Goal: Task Accomplishment & Management: Use online tool/utility

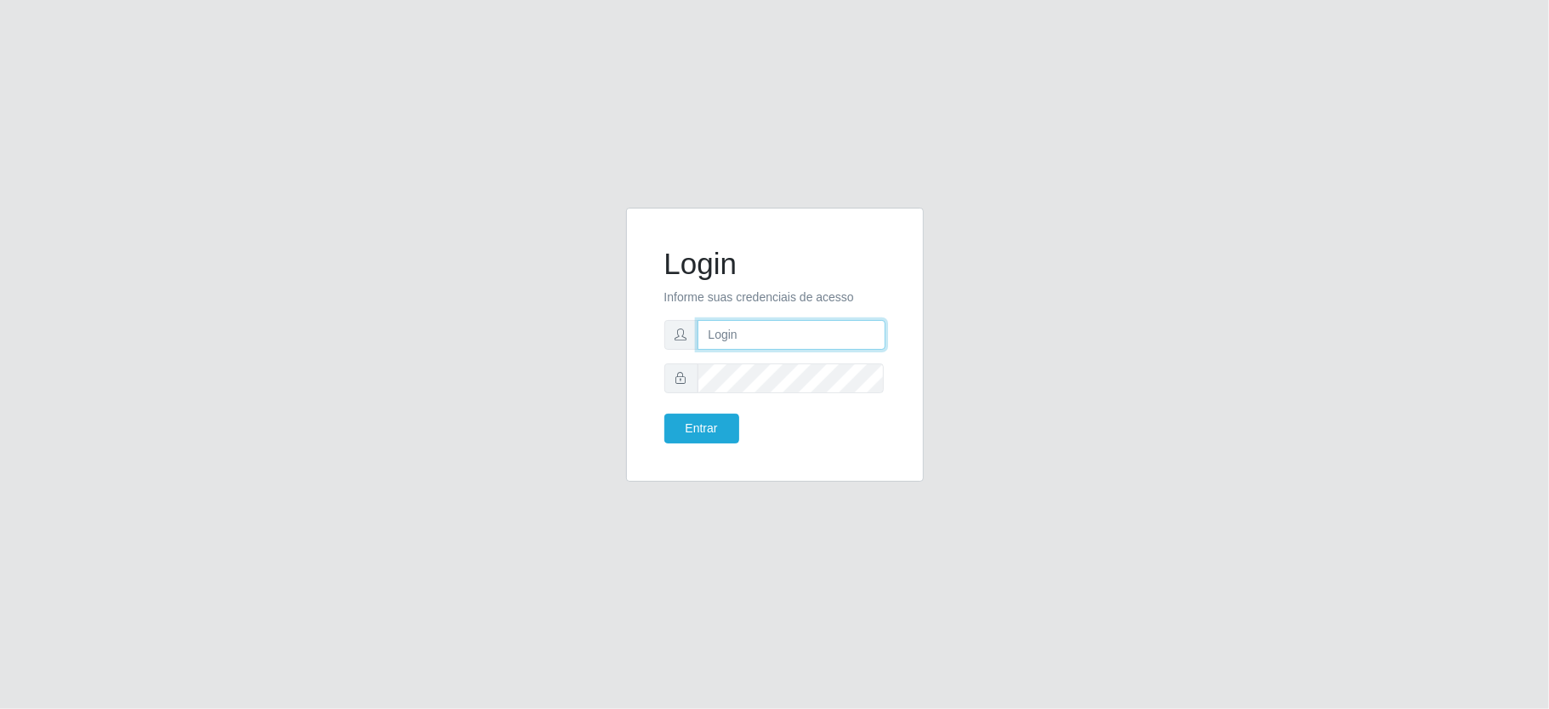
click at [774, 337] on input "text" at bounding box center [791, 335] width 188 height 30
click at [772, 333] on input "text" at bounding box center [791, 335] width 188 height 30
type input "zivaneide@ideal"
click at [664, 413] on button "Entrar" at bounding box center [701, 428] width 75 height 30
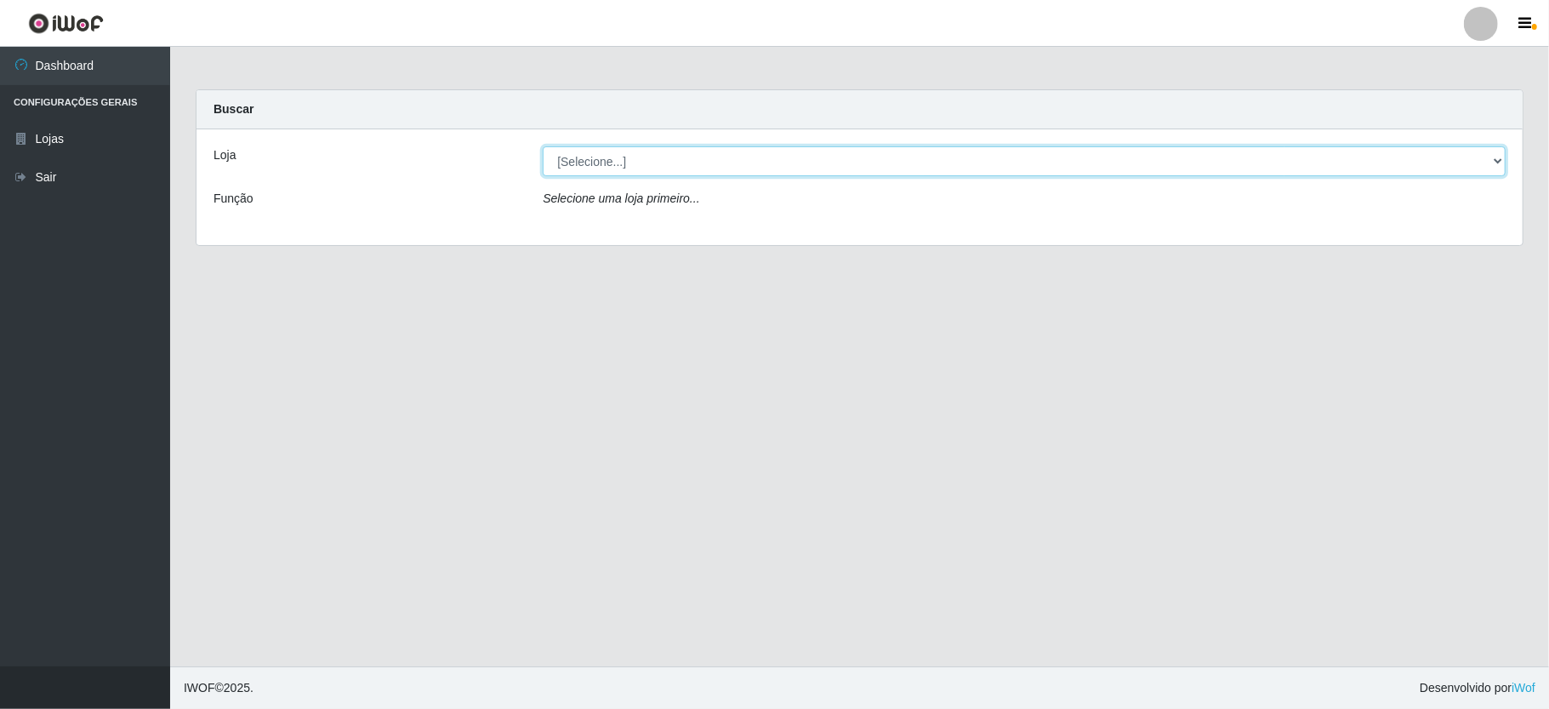
click at [1488, 162] on select "[Selecione...] Ideal - Conceição" at bounding box center [1024, 161] width 963 height 30
select select "231"
click at [543, 146] on select "[Selecione...] Ideal - Conceição" at bounding box center [1024, 161] width 963 height 30
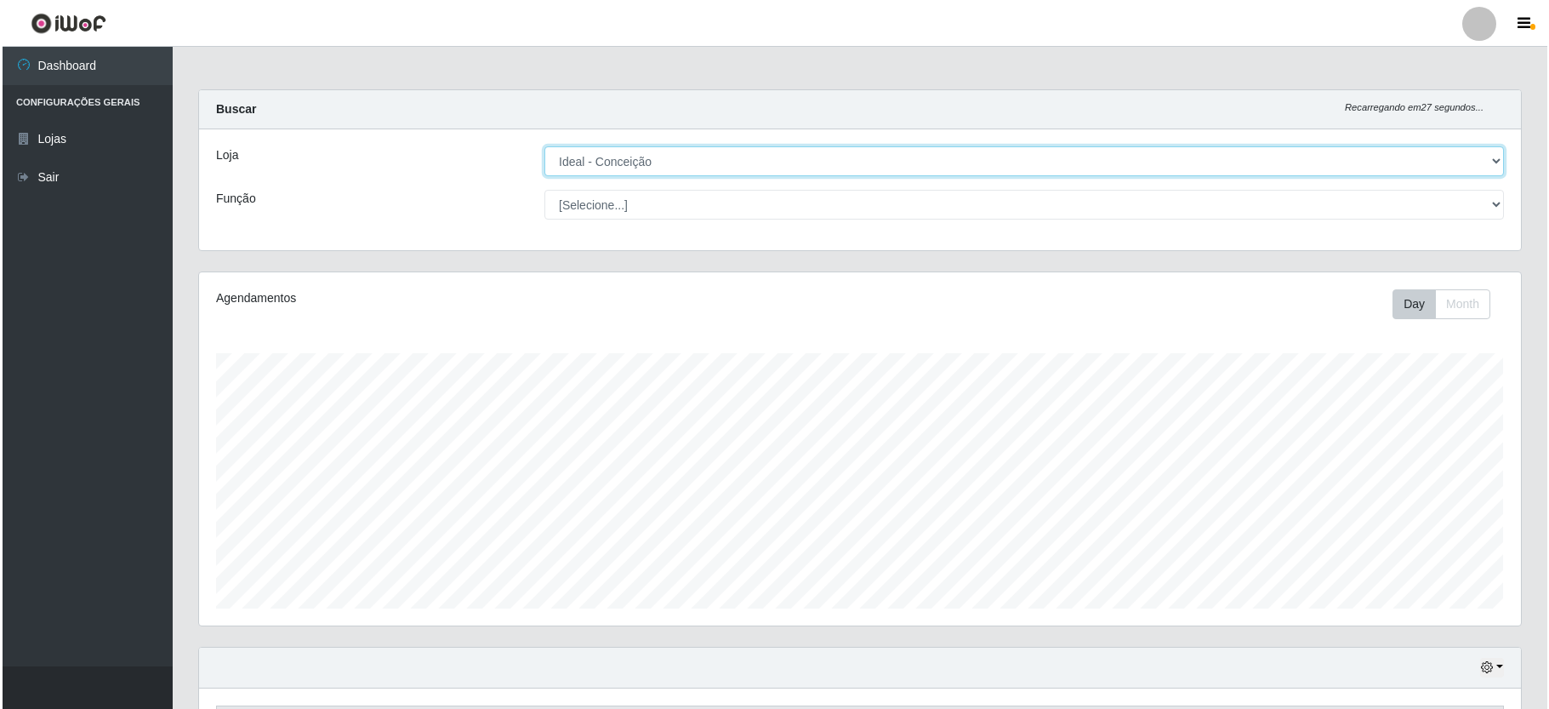
scroll to position [577, 0]
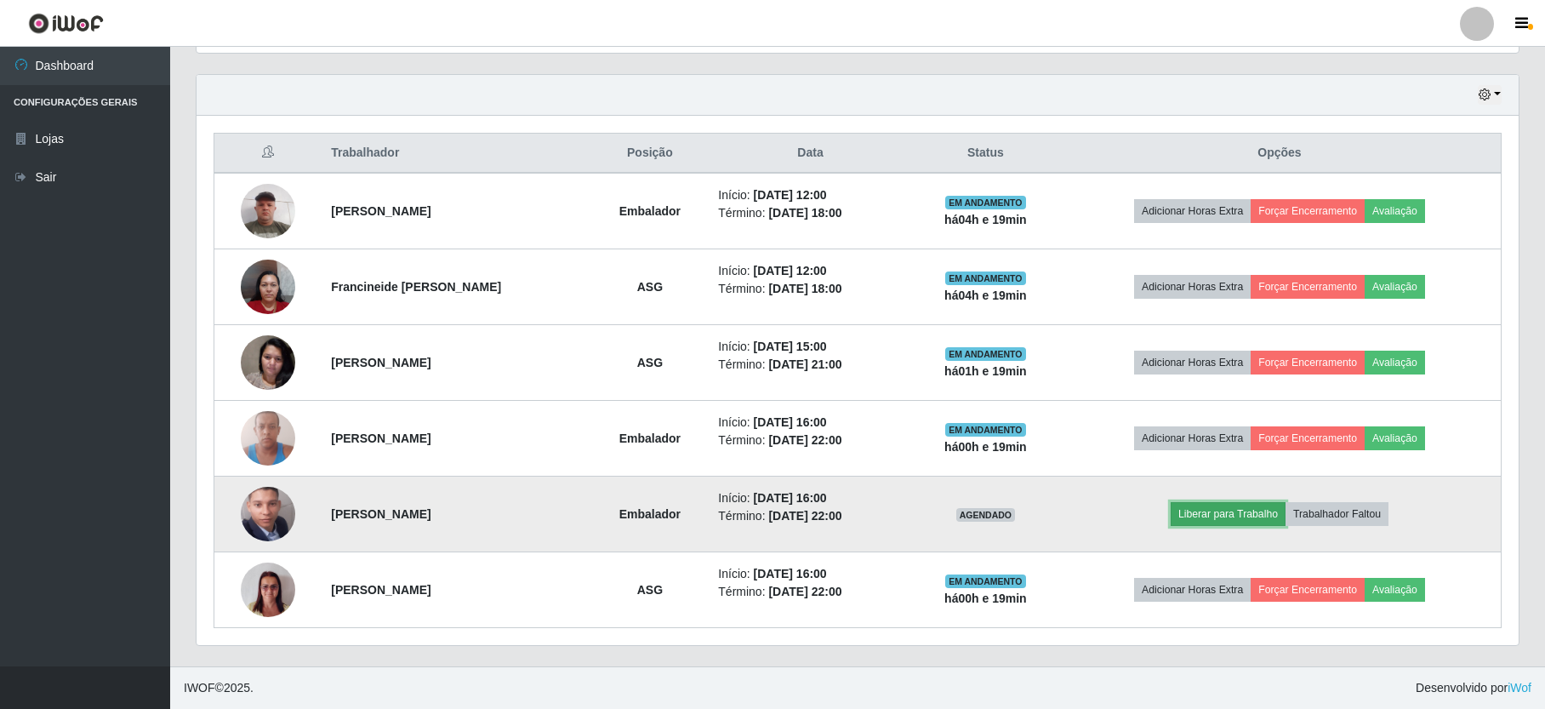
click at [1259, 510] on button "Liberar para Trabalho" at bounding box center [1227, 514] width 115 height 24
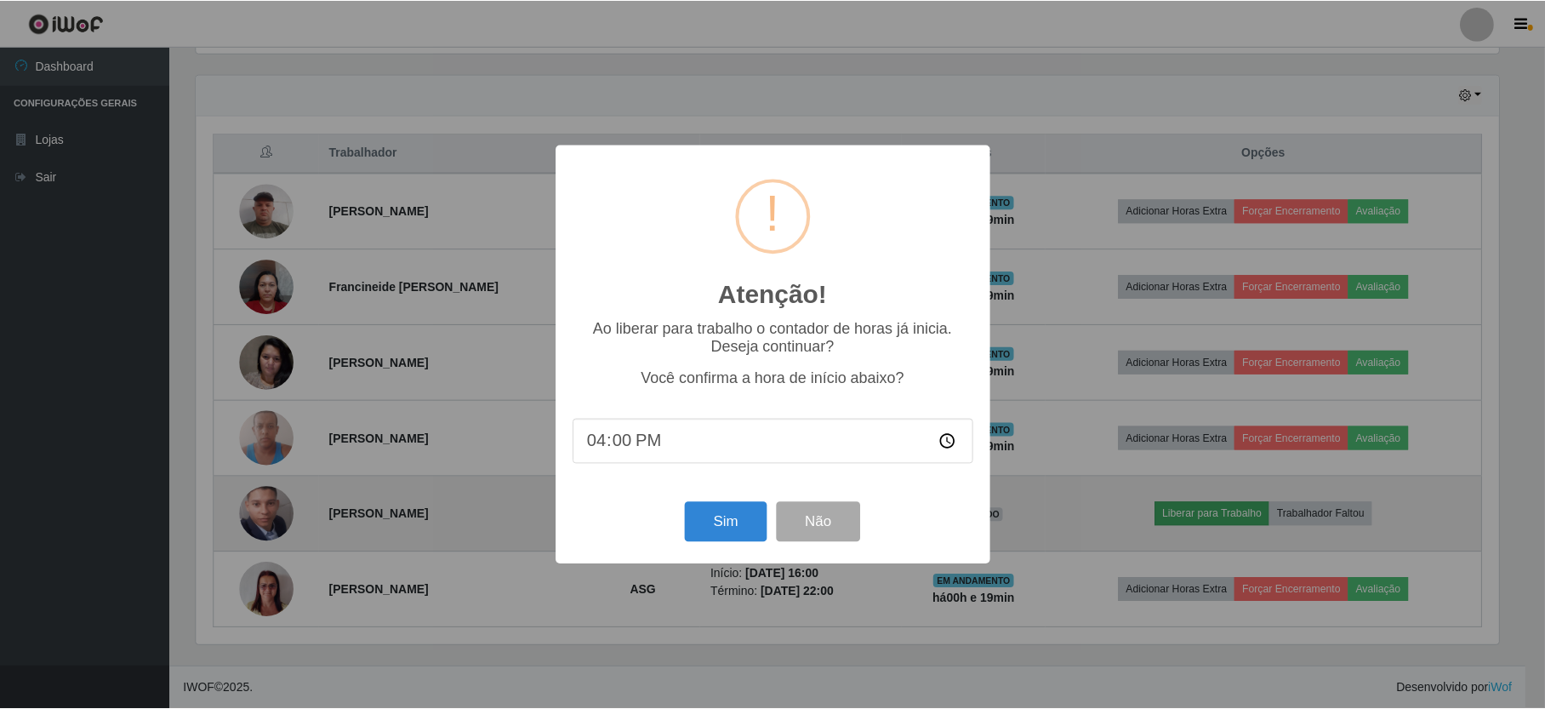
scroll to position [354, 1306]
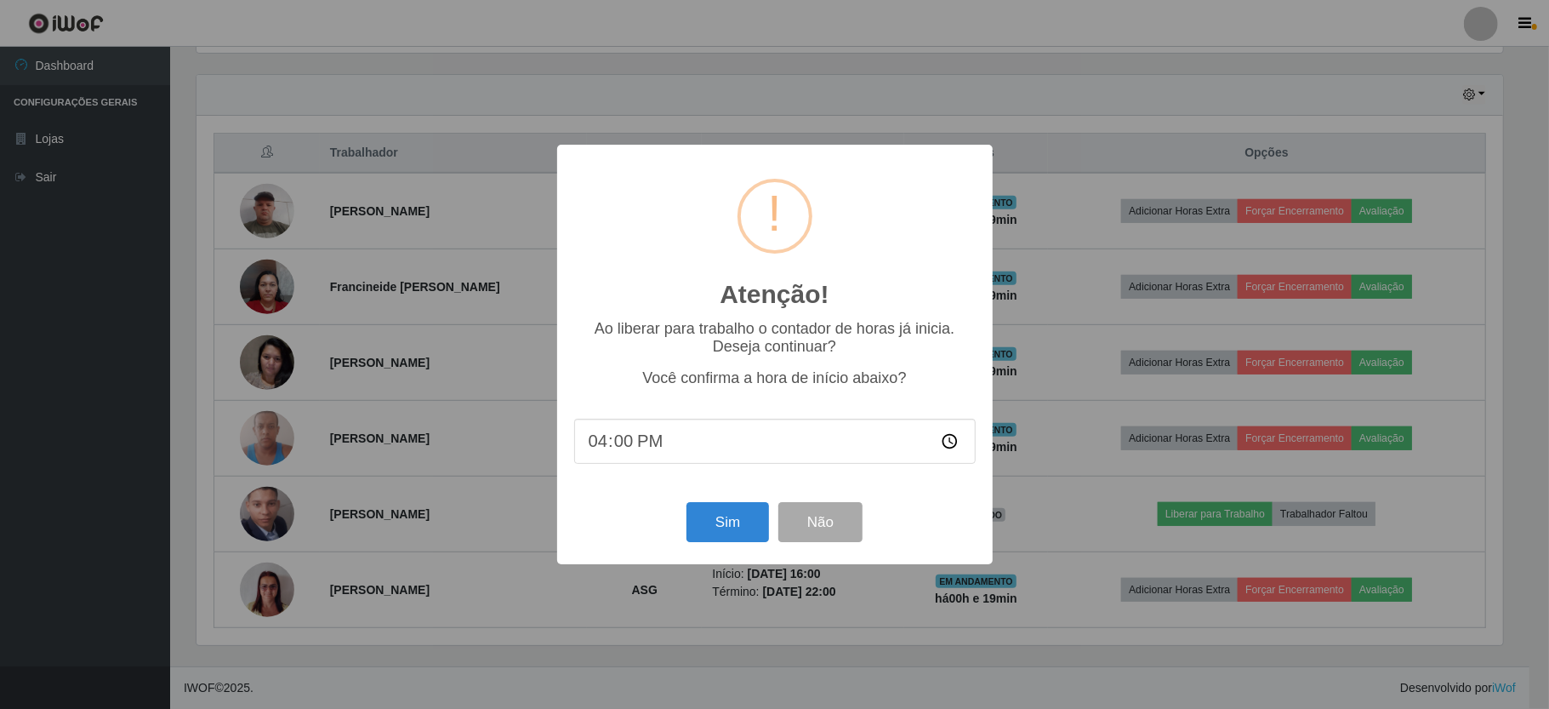
click at [614, 447] on input "16:00" at bounding box center [774, 440] width 401 height 45
type input "16:10"
click at [756, 525] on button "Sim" at bounding box center [727, 522] width 83 height 40
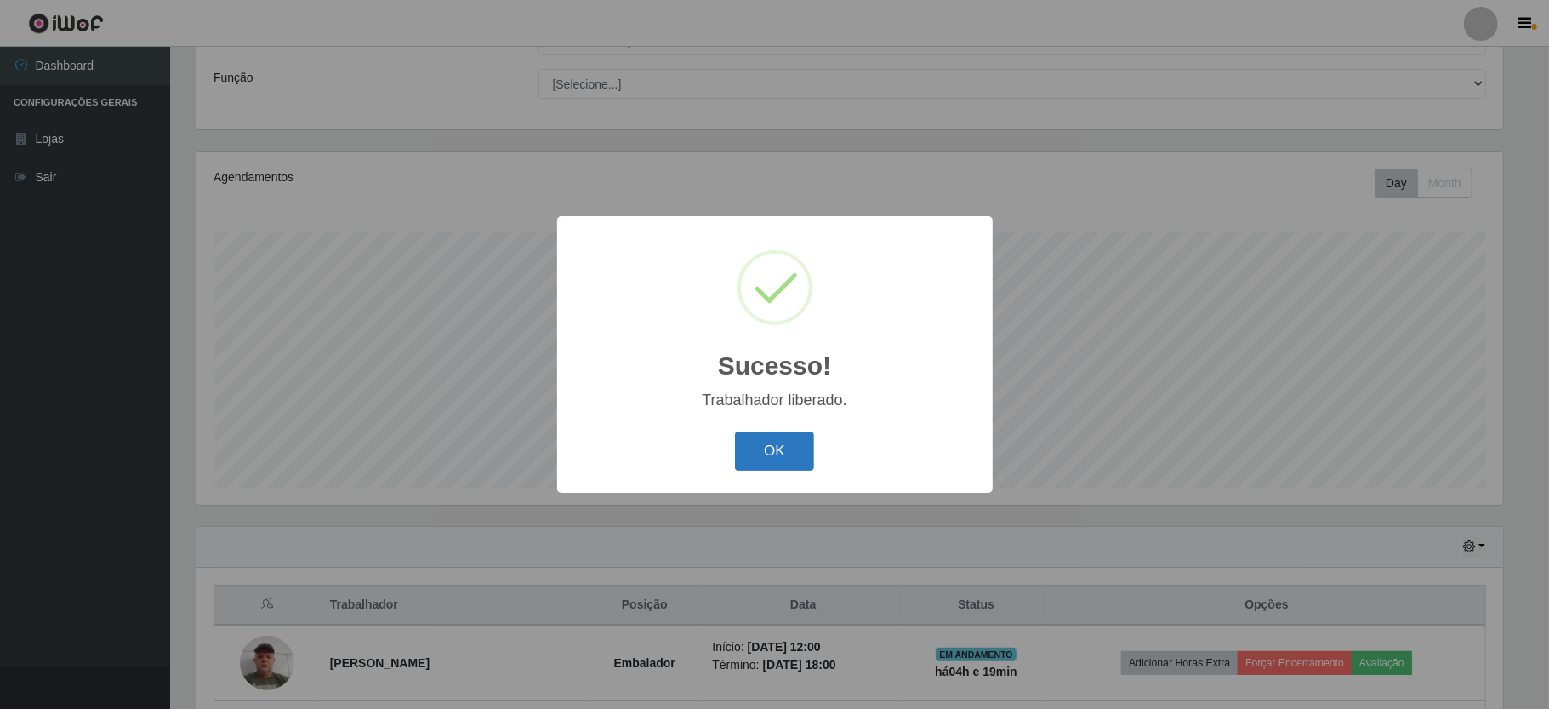
click at [777, 456] on button "OK" at bounding box center [774, 451] width 79 height 40
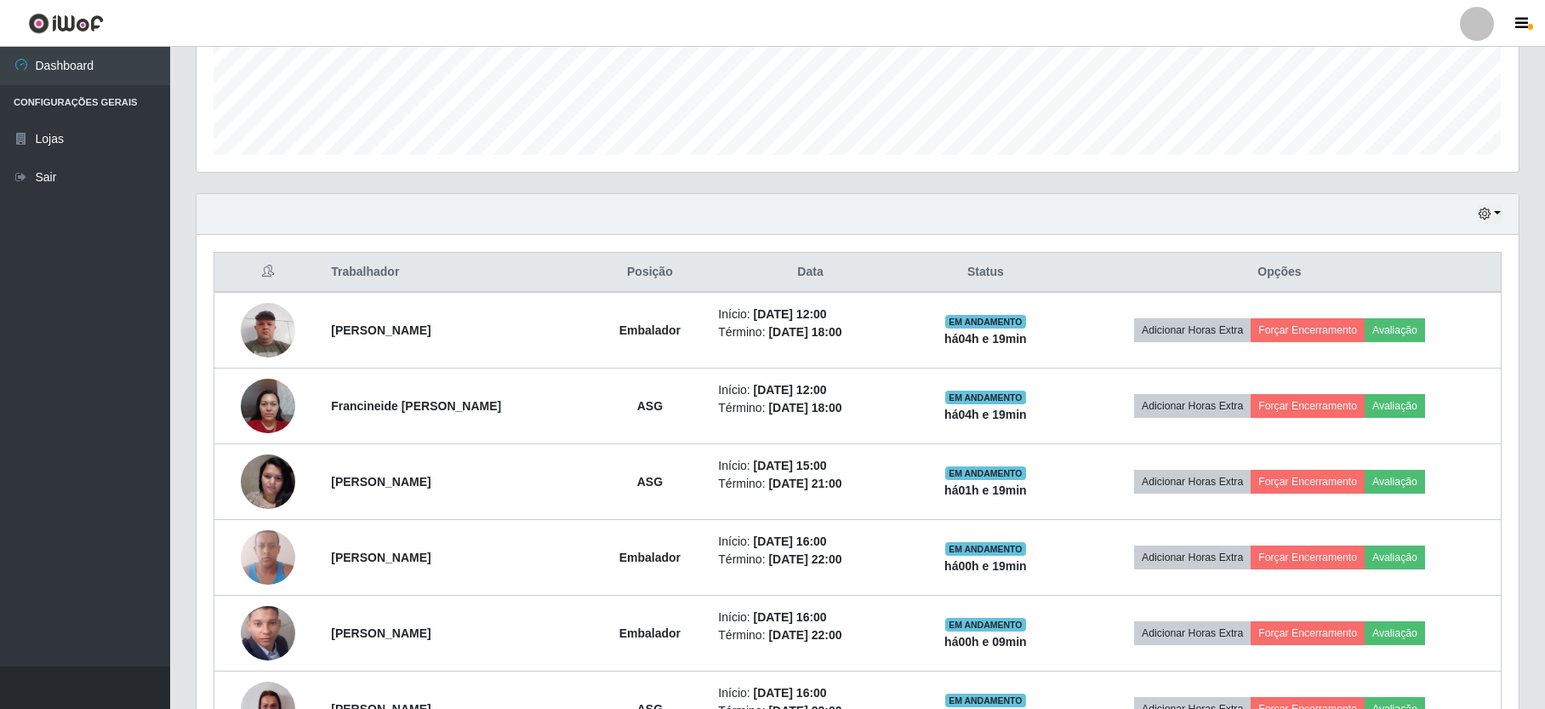
scroll to position [577, 0]
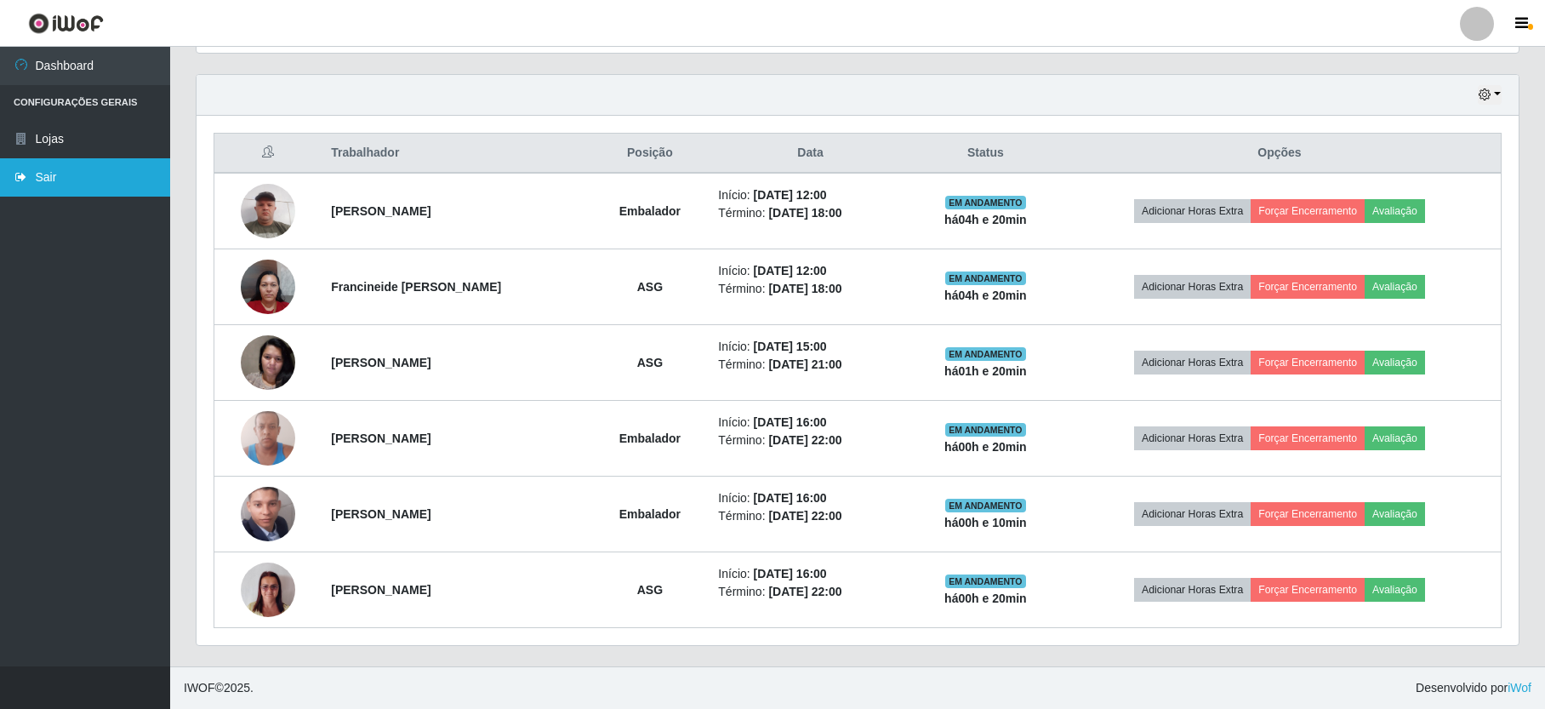
click at [59, 178] on link "Sair" at bounding box center [85, 177] width 170 height 38
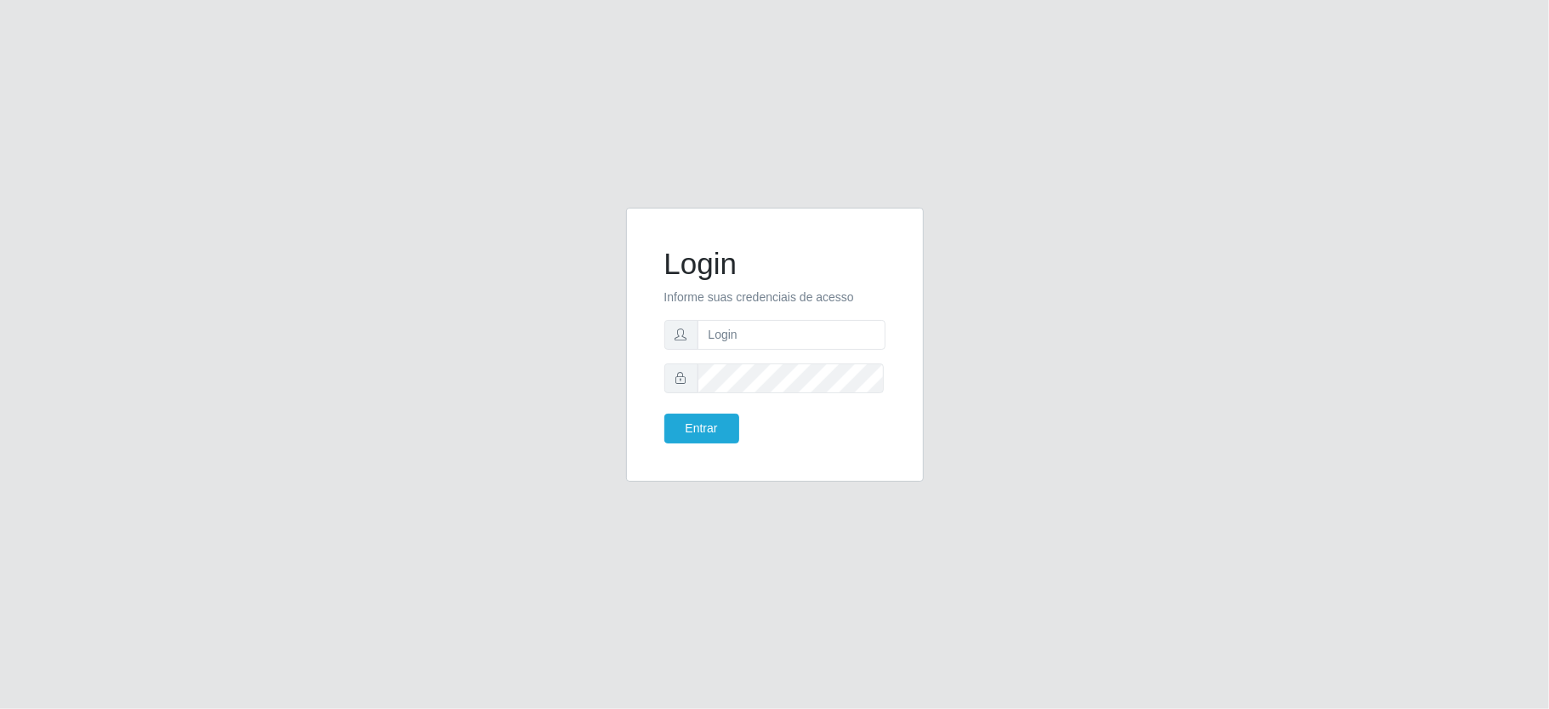
click at [1228, 128] on div "Login Informe suas credenciais de acesso Entrar" at bounding box center [774, 354] width 1549 height 709
